Goal: Find specific page/section: Find specific page/section

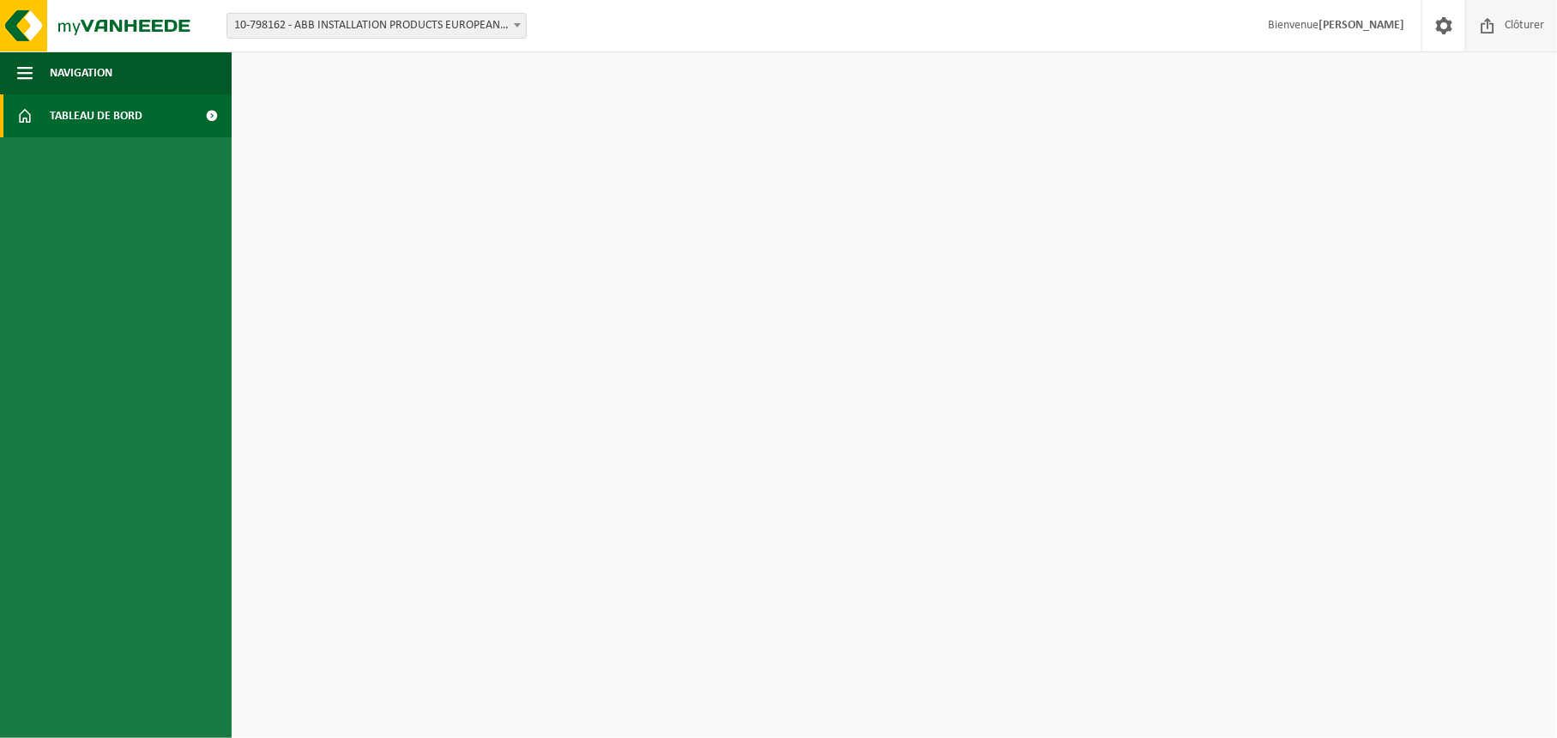
click at [1508, 27] on span "Clôturer" at bounding box center [1524, 25] width 48 height 51
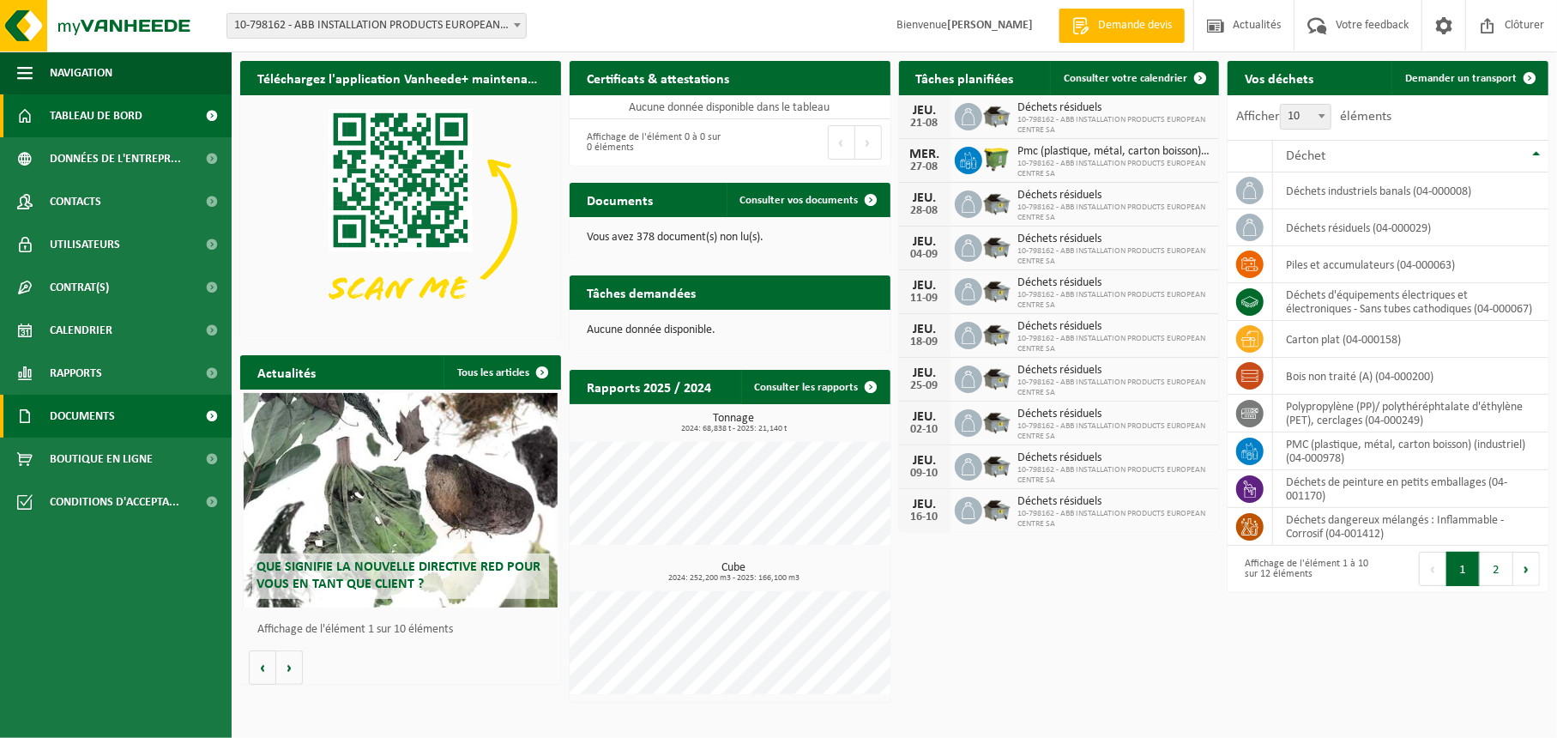
click at [136, 416] on link "Documents" at bounding box center [116, 416] width 232 height 43
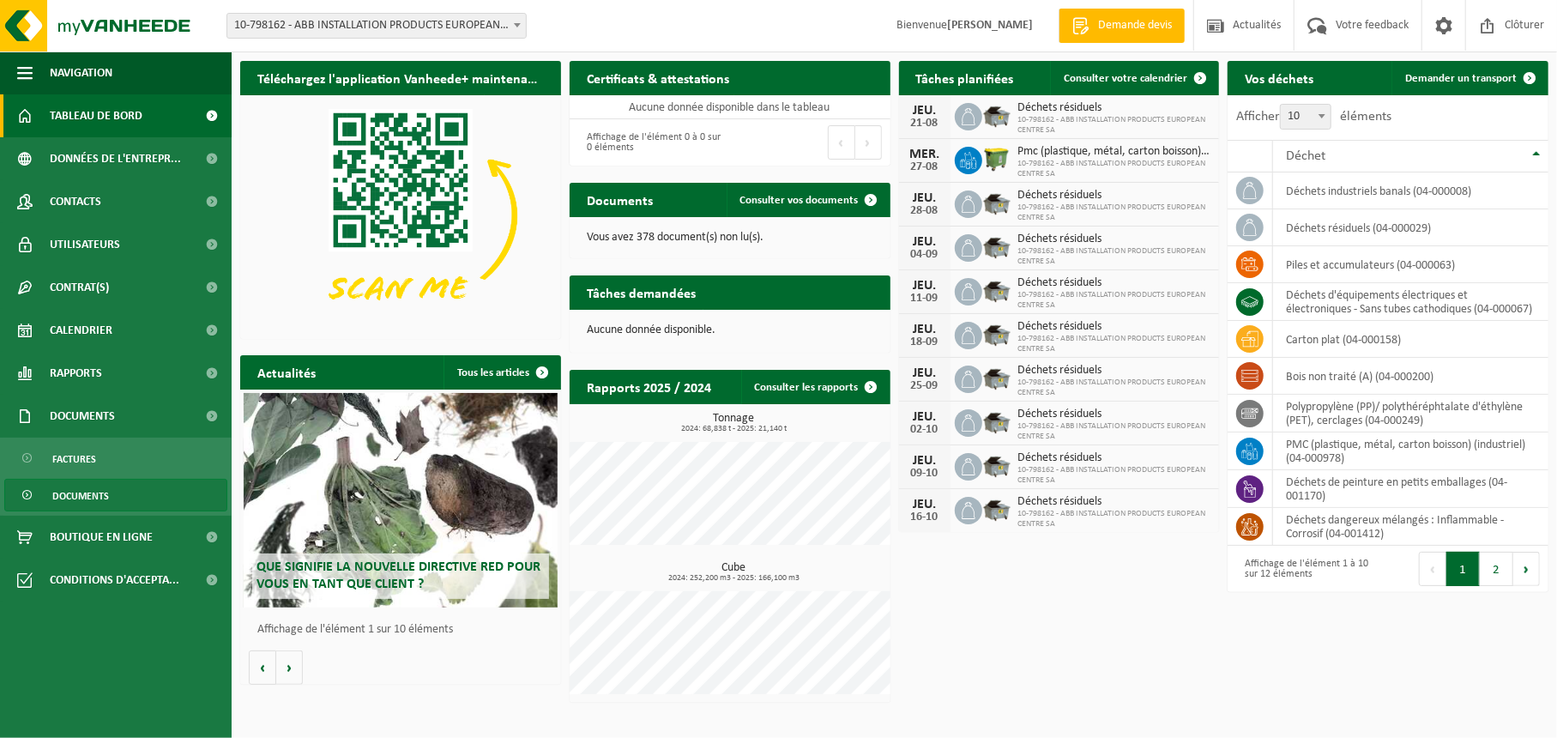
click at [118, 497] on link "Documents" at bounding box center [115, 495] width 223 height 33
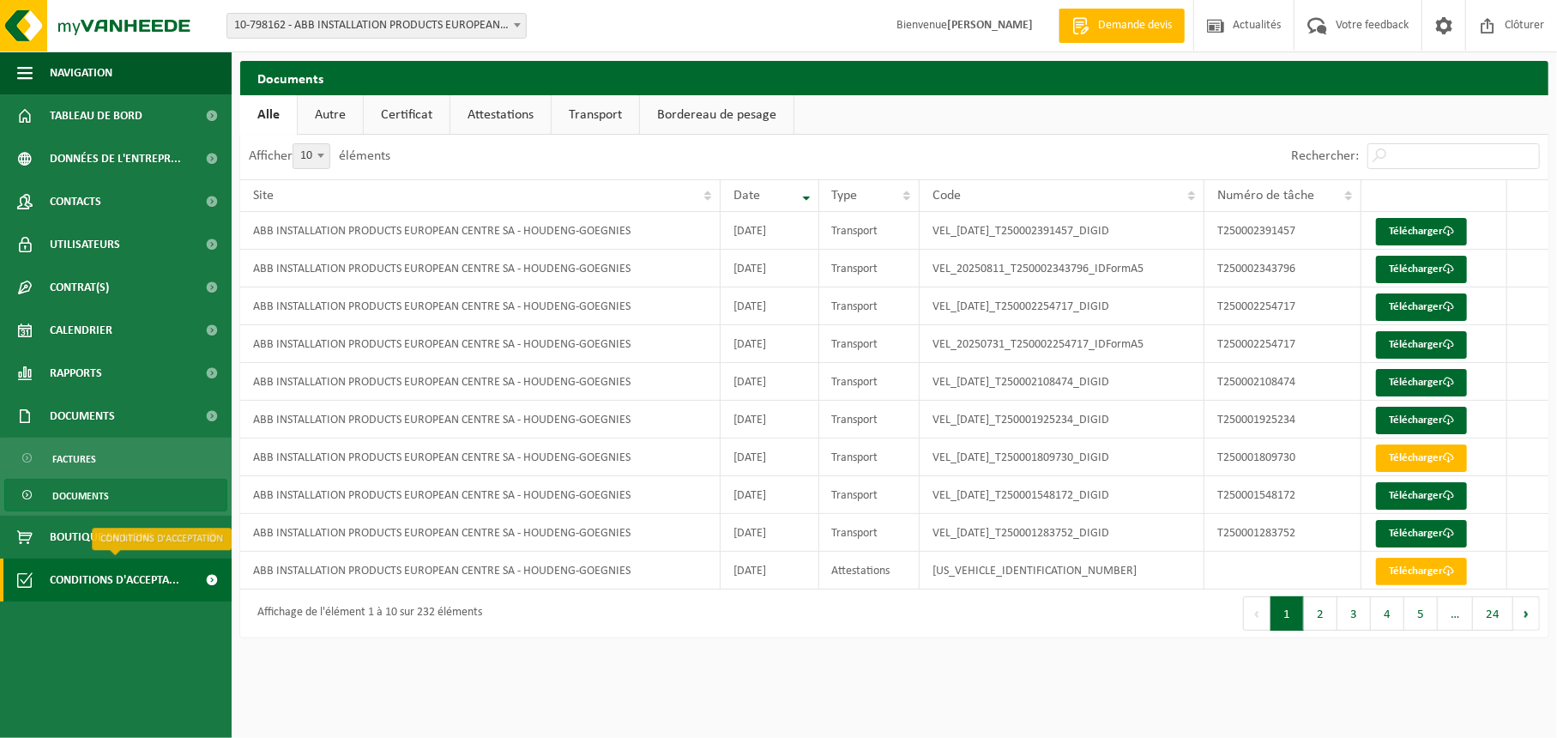
click at [130, 586] on span "Conditions d'accepta..." at bounding box center [115, 579] width 130 height 43
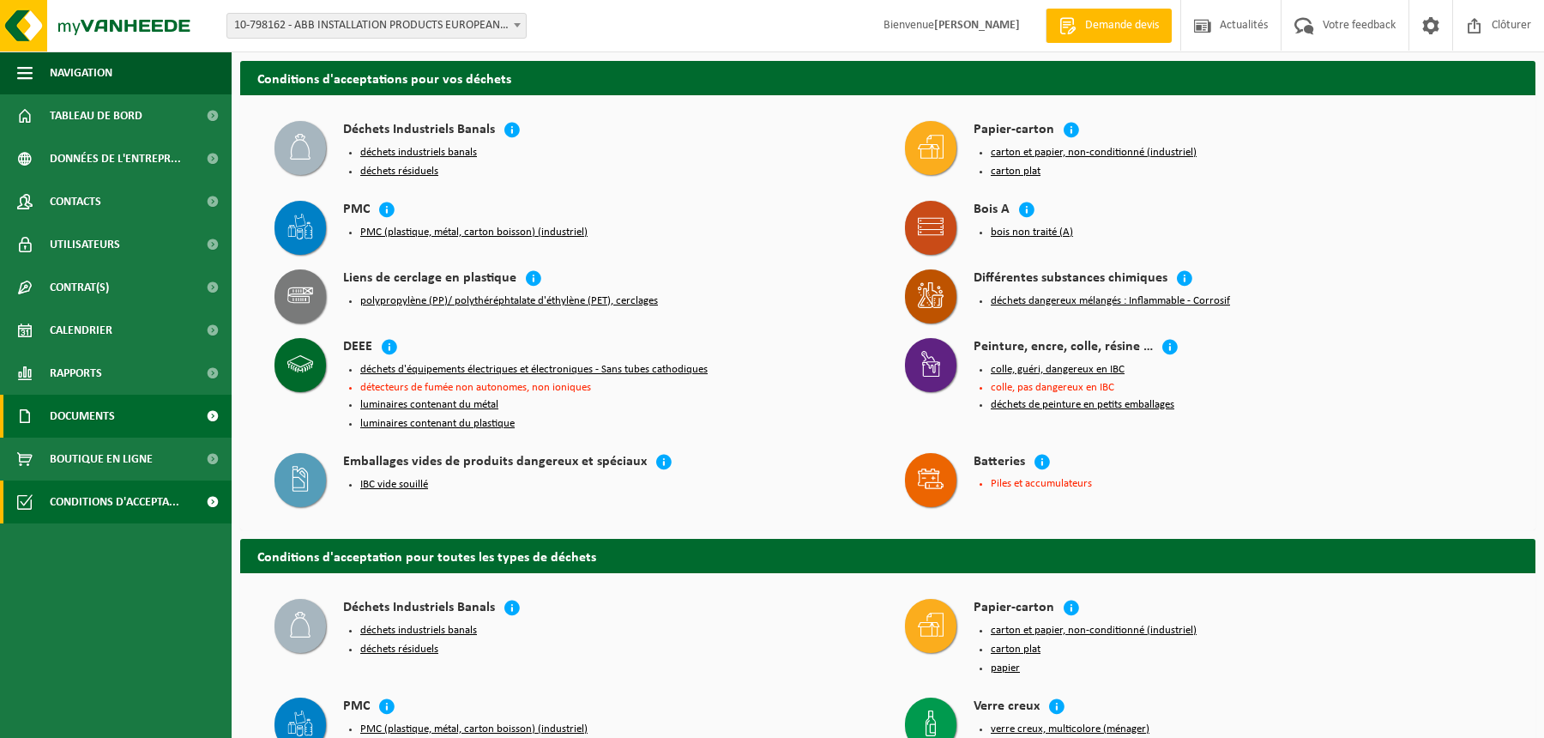
click at [94, 403] on span "Documents" at bounding box center [82, 416] width 65 height 43
